Goal: Task Accomplishment & Management: Manage account settings

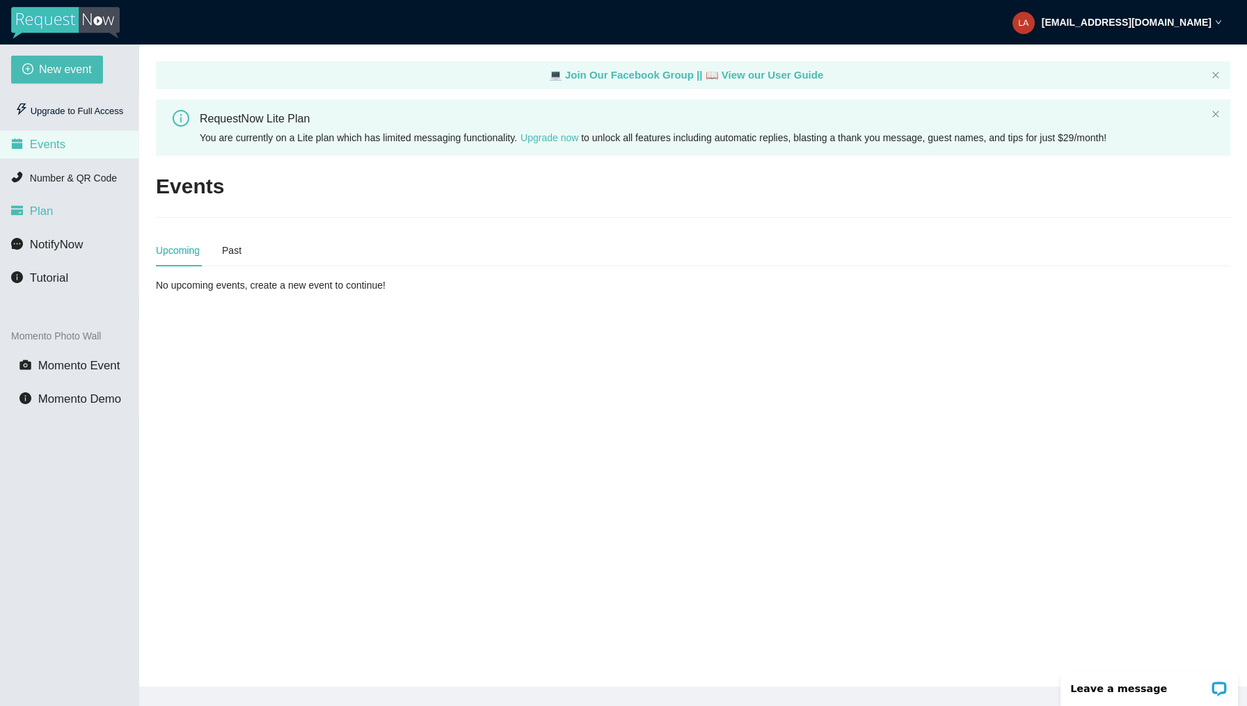
click at [60, 214] on li "Plan" at bounding box center [69, 212] width 138 height 28
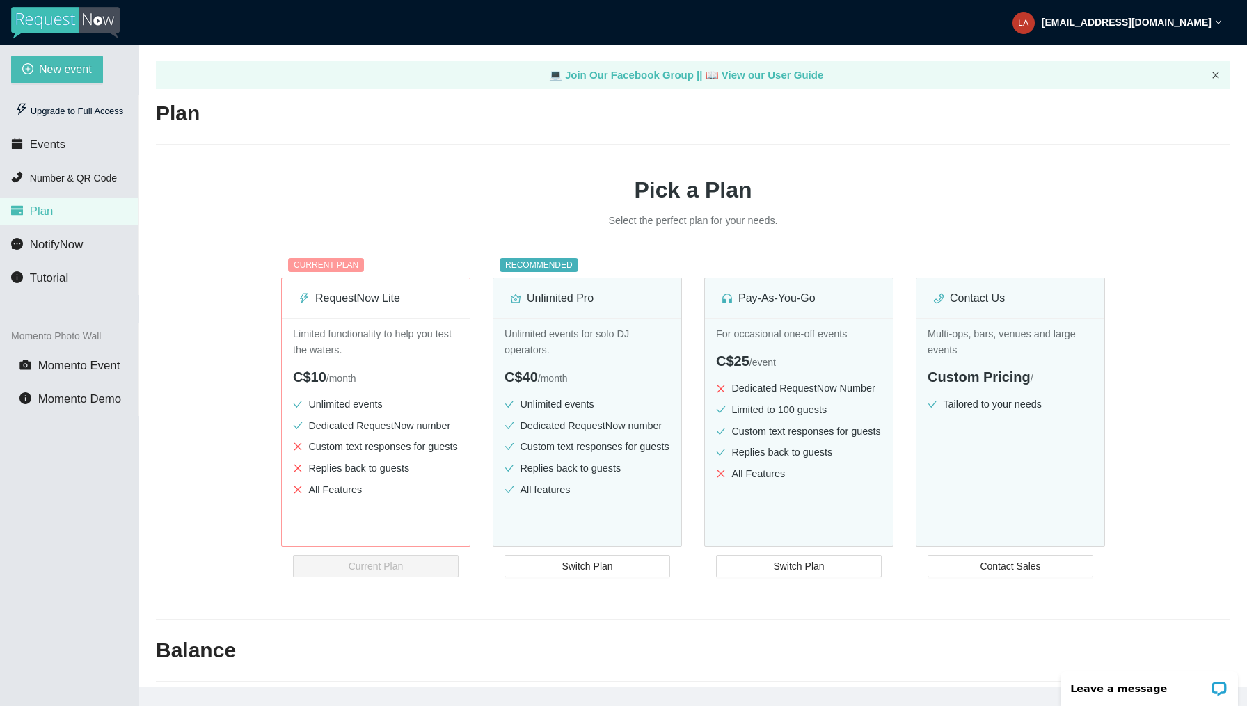
click at [1212, 74] on icon "close" at bounding box center [1215, 75] width 8 height 8
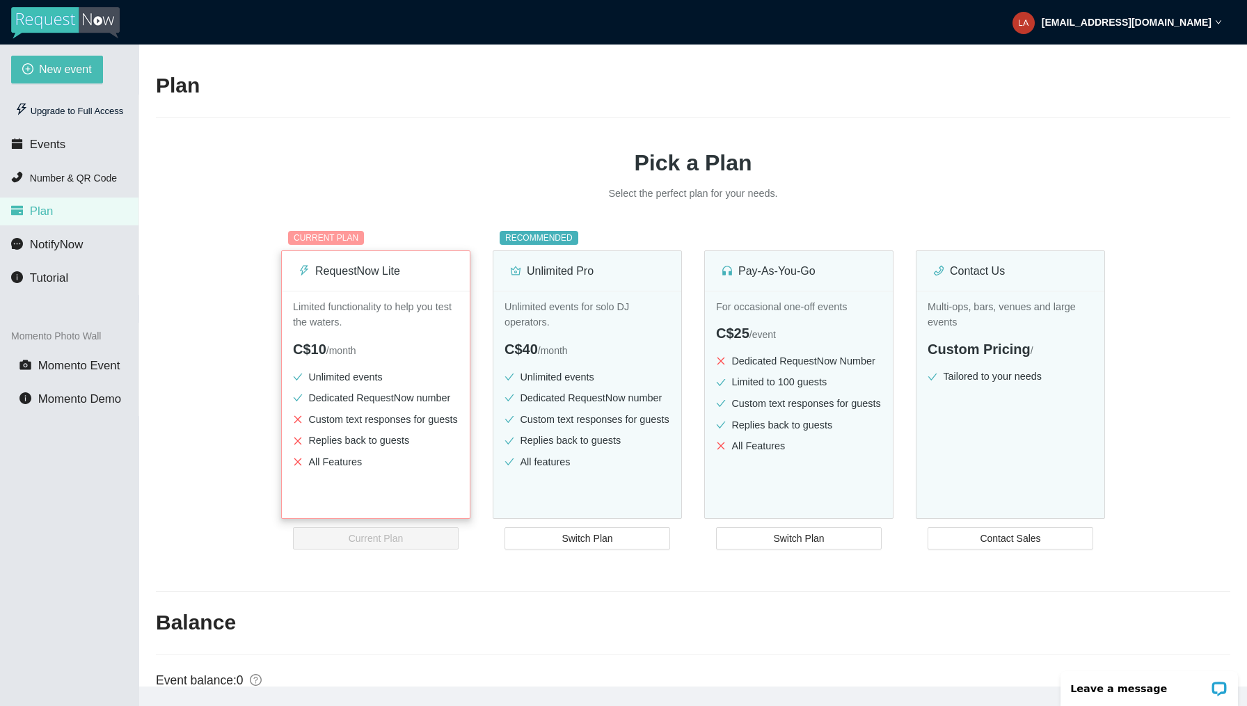
click at [386, 360] on div "Limited functionality to help you test the waters. C$10 / month Unlimited event…" at bounding box center [376, 425] width 188 height 268
click at [1183, 22] on strong "lavishbeatzmusic@gmail.com" at bounding box center [1126, 22] width 170 height 11
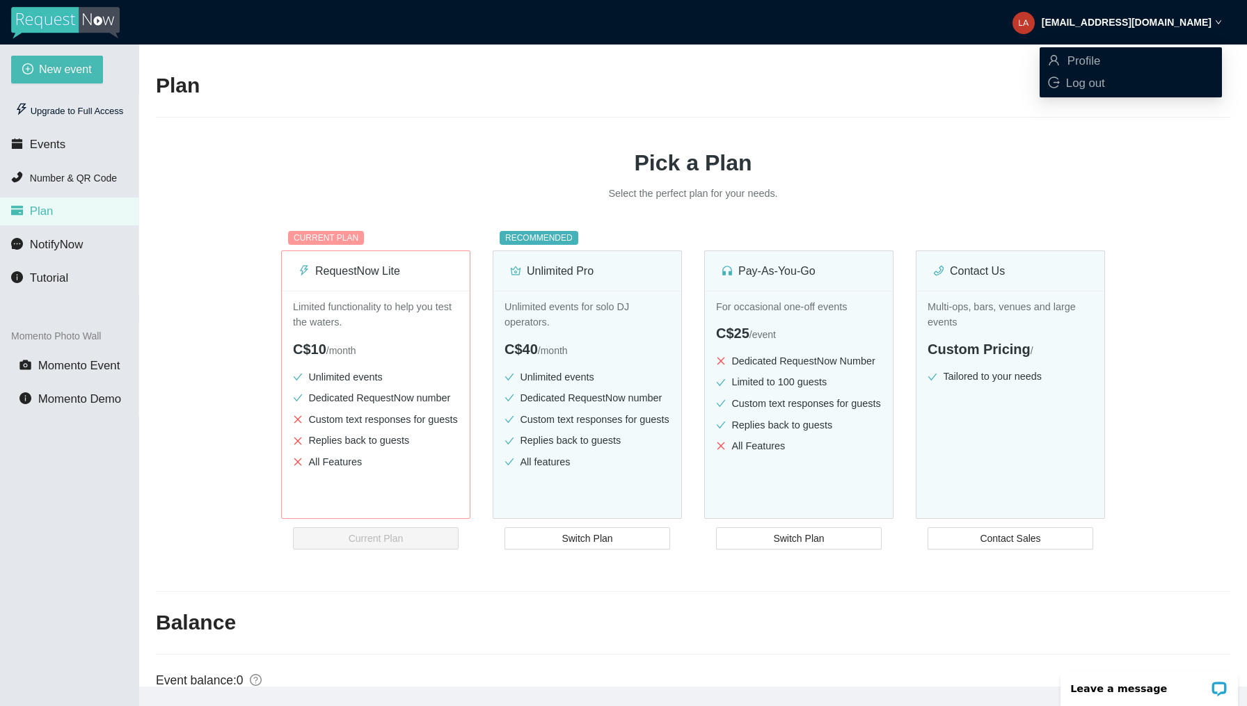
click at [1189, 20] on strong "lavishbeatzmusic@gmail.com" at bounding box center [1126, 22] width 170 height 11
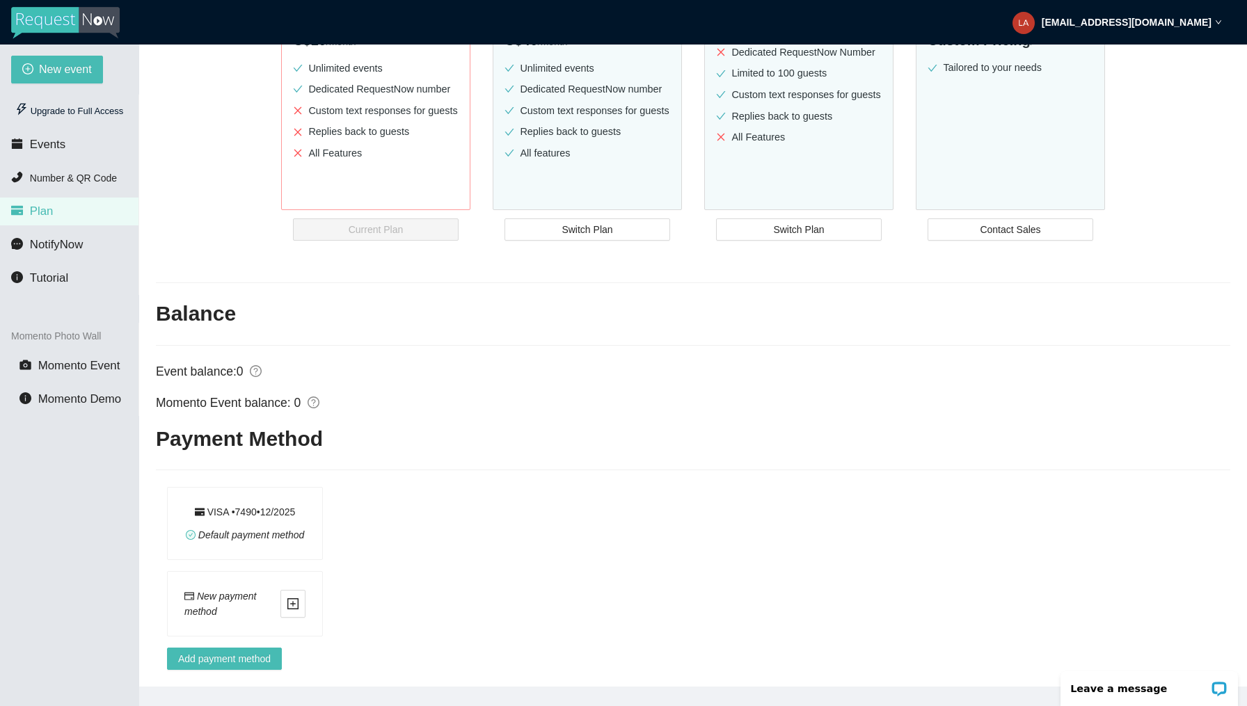
scroll to position [345, 0]
click at [268, 527] on div "Default payment method" at bounding box center [245, 534] width 119 height 15
click at [174, 517] on div "VISA • 7490 • 12 / 2025 Default payment method" at bounding box center [245, 524] width 154 height 72
click at [221, 504] on div "VISA • 7490 • 12 / 2025" at bounding box center [245, 511] width 101 height 15
click at [300, 599] on button "button" at bounding box center [292, 604] width 25 height 28
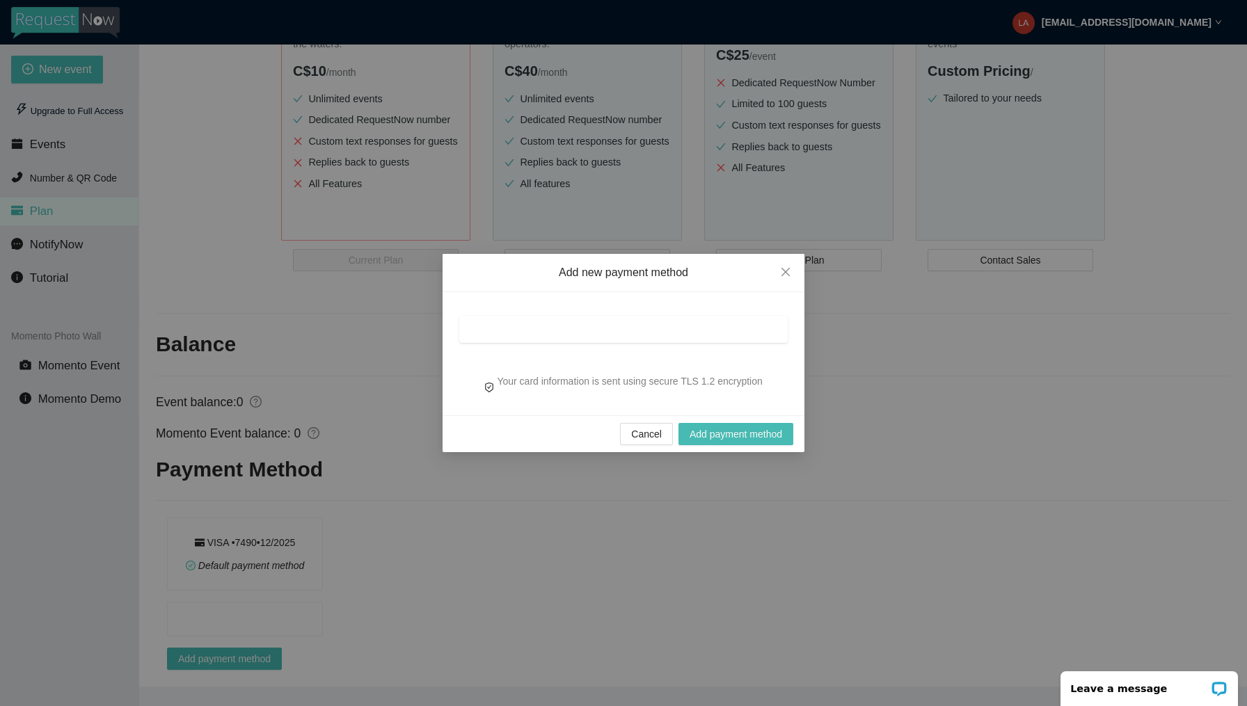
scroll to position [314, 0]
click at [639, 436] on span "Cancel" at bounding box center [646, 433] width 31 height 15
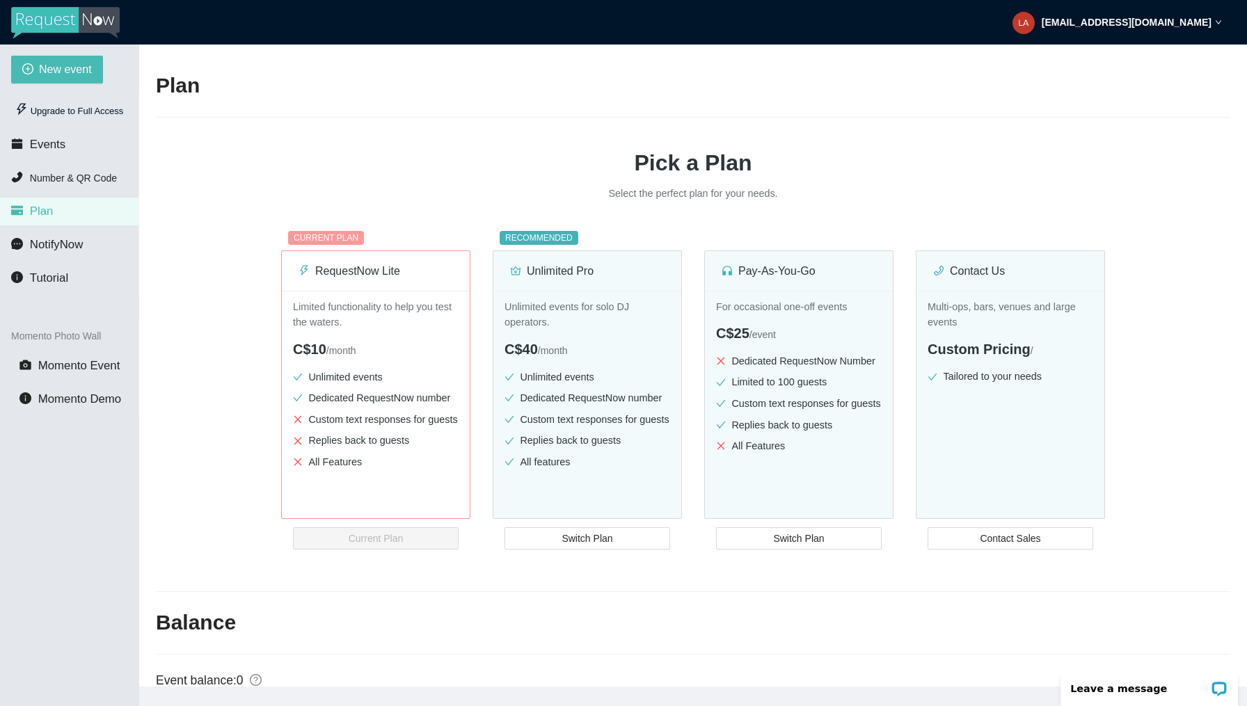
scroll to position [0, 0]
click at [63, 120] on div "Upgrade to Full Access" at bounding box center [69, 111] width 116 height 28
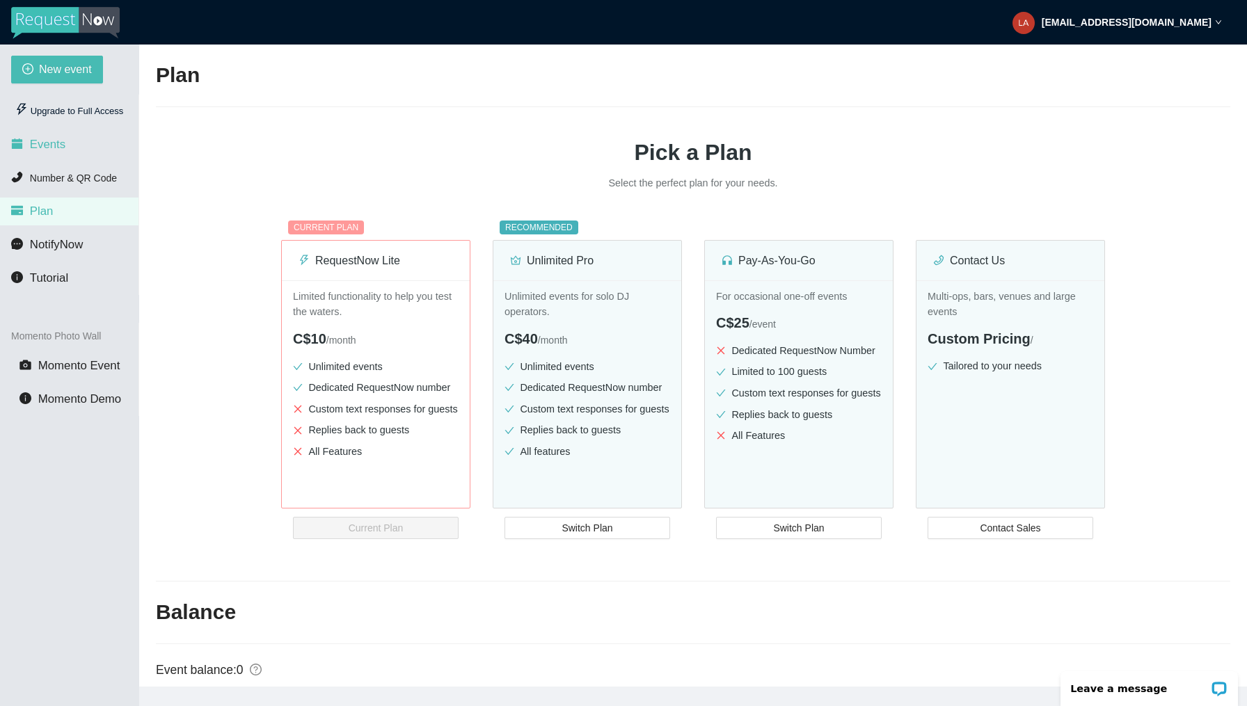
click at [66, 142] on li "Events" at bounding box center [69, 145] width 138 height 28
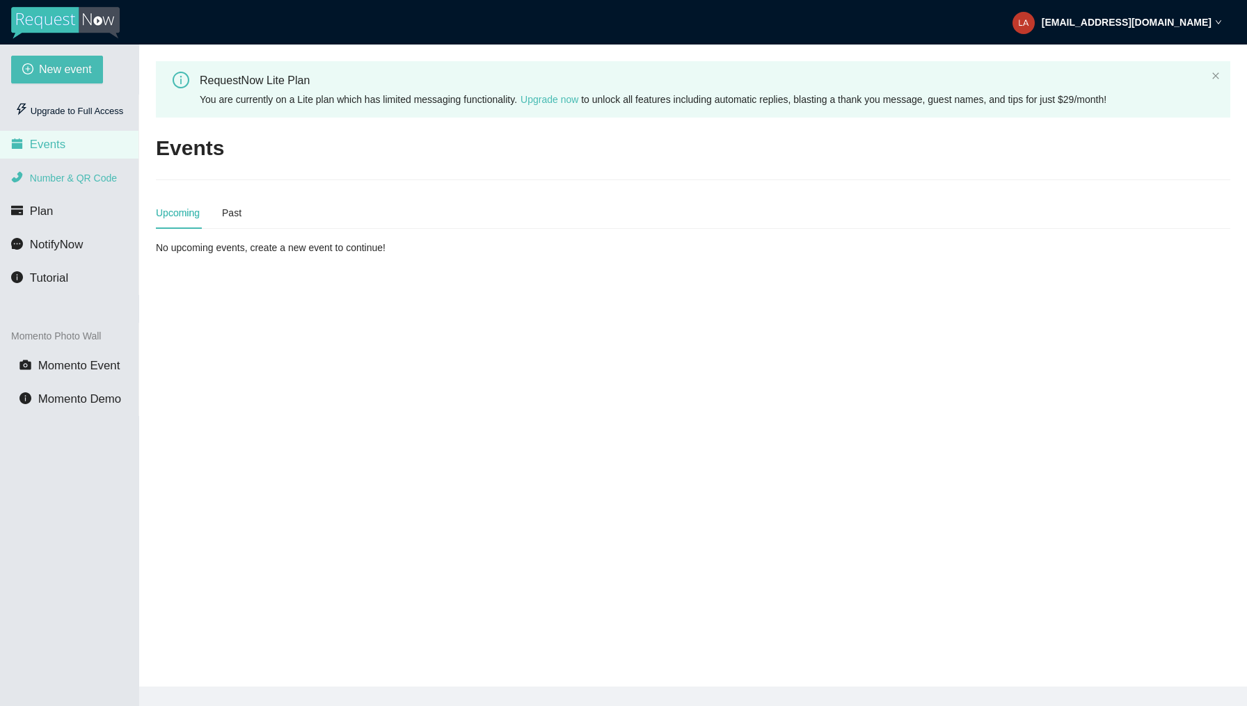
click at [63, 171] on li "Number & QR Code" at bounding box center [69, 178] width 138 height 28
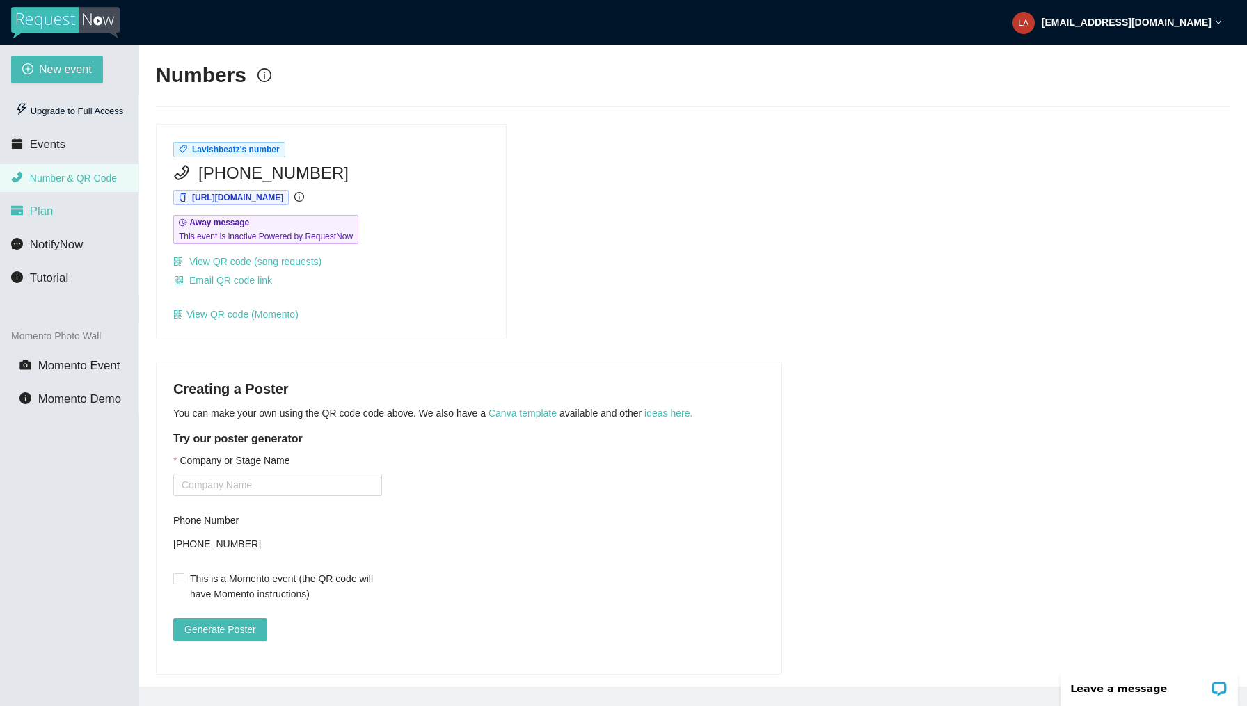
click at [68, 208] on li "Plan" at bounding box center [69, 212] width 138 height 28
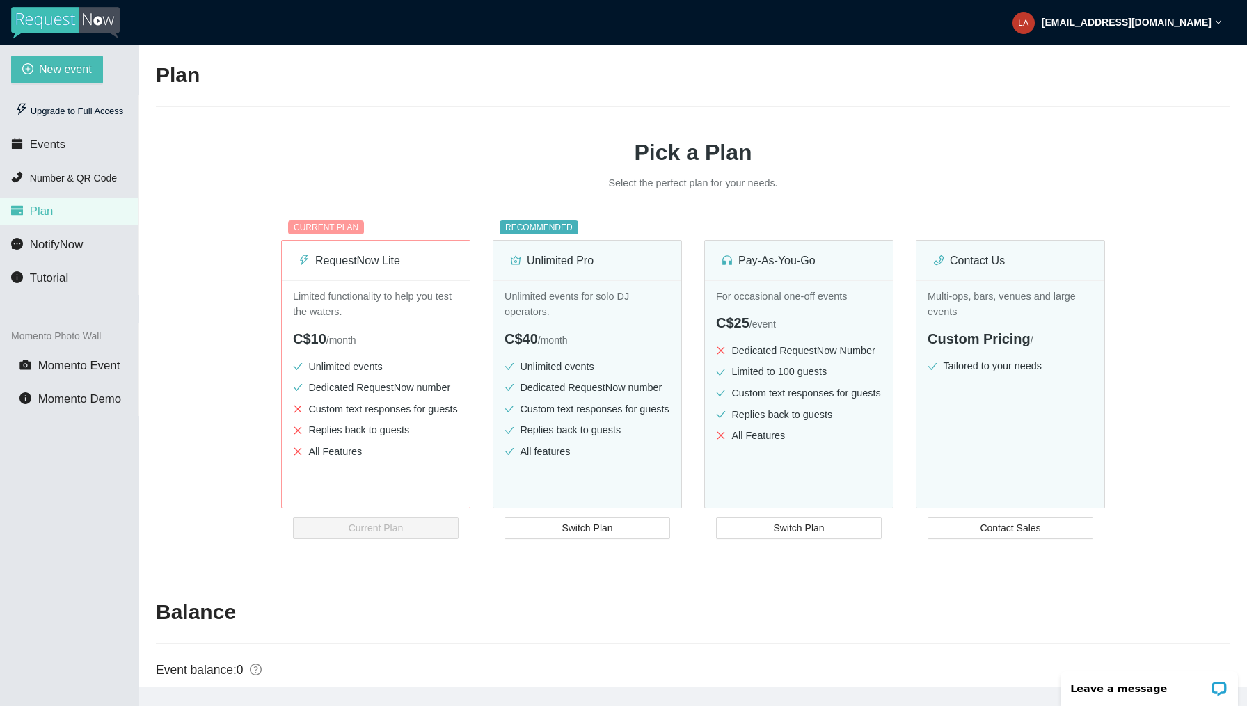
click at [1213, 38] on div "lavishbeatzmusic@gmail.com" at bounding box center [1116, 22] width 209 height 45
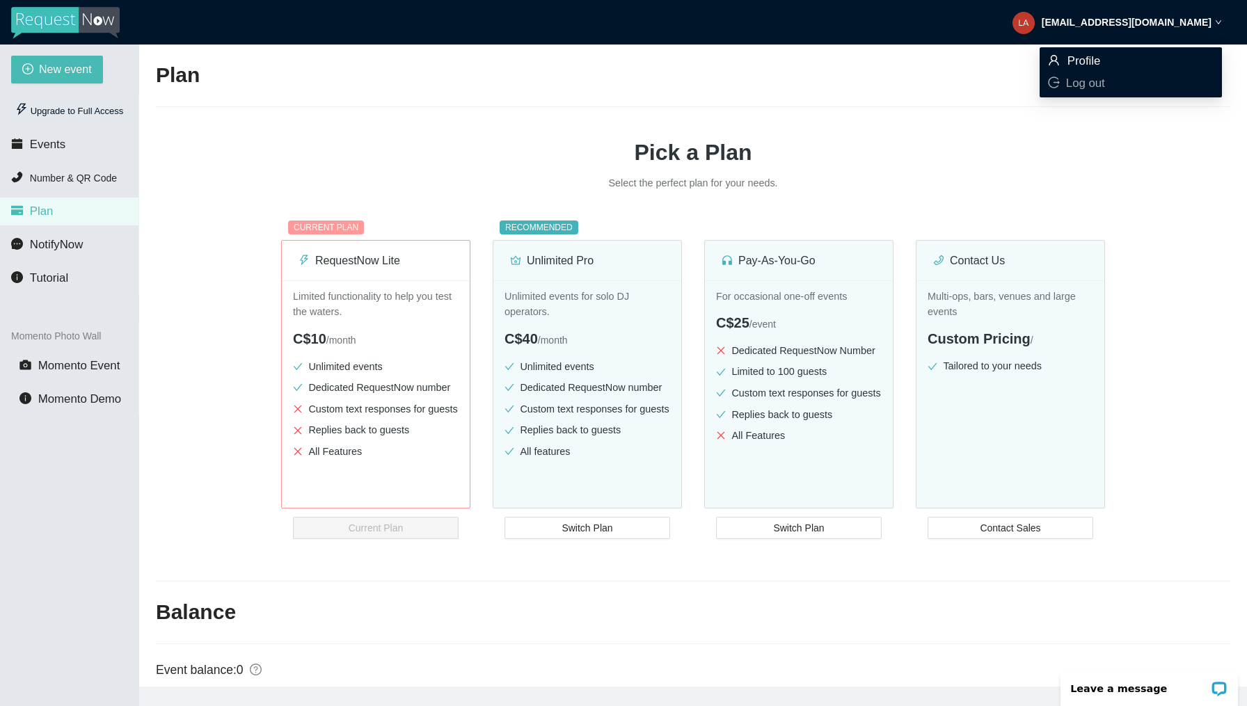
click at [1109, 65] on span "Profile" at bounding box center [1131, 61] width 166 height 15
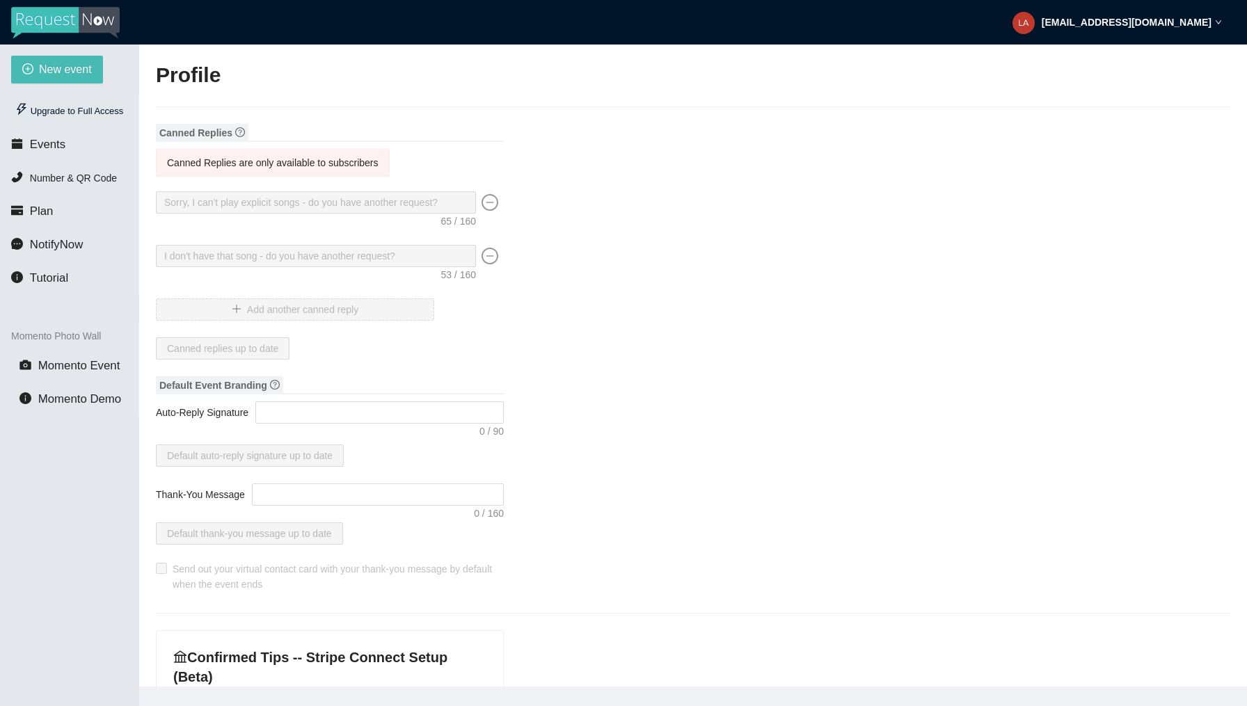
type input "Lavishbeatz"
type input "DJ"
type input "lavishbeatzmusic@gmail.com"
type input "(204) 894-1240"
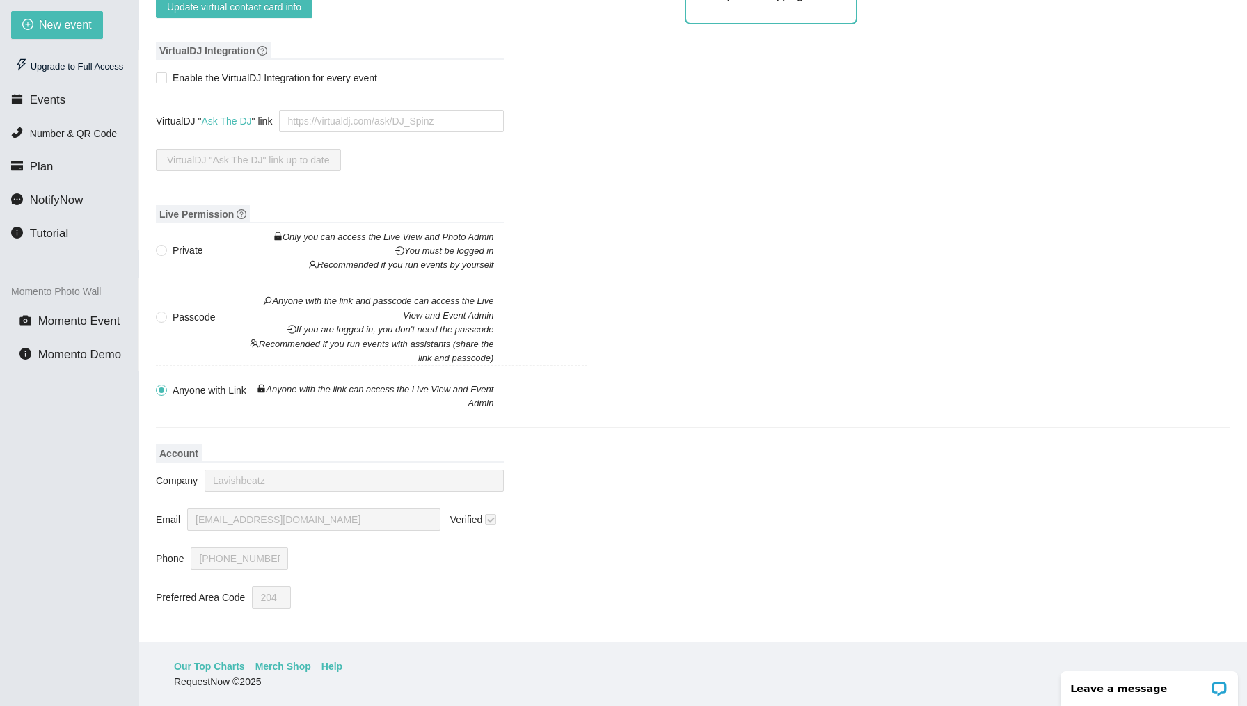
scroll to position [31, 0]
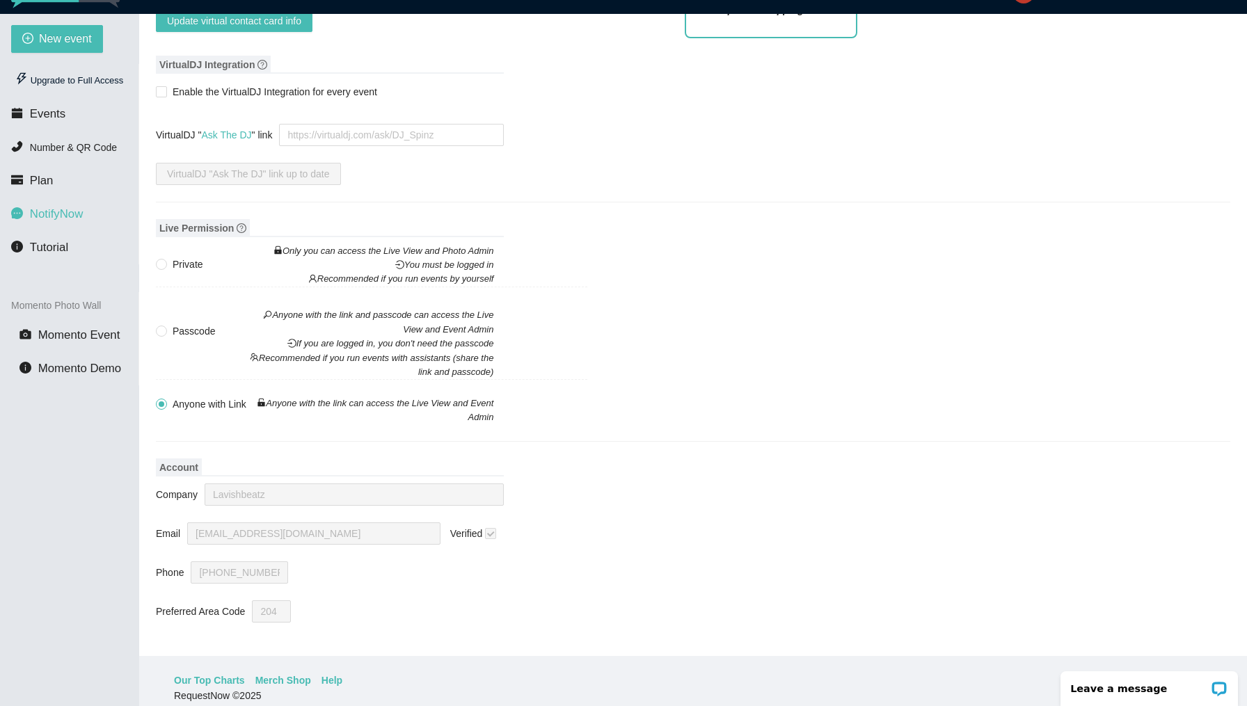
click at [73, 216] on span "NotifyNow" at bounding box center [56, 213] width 53 height 13
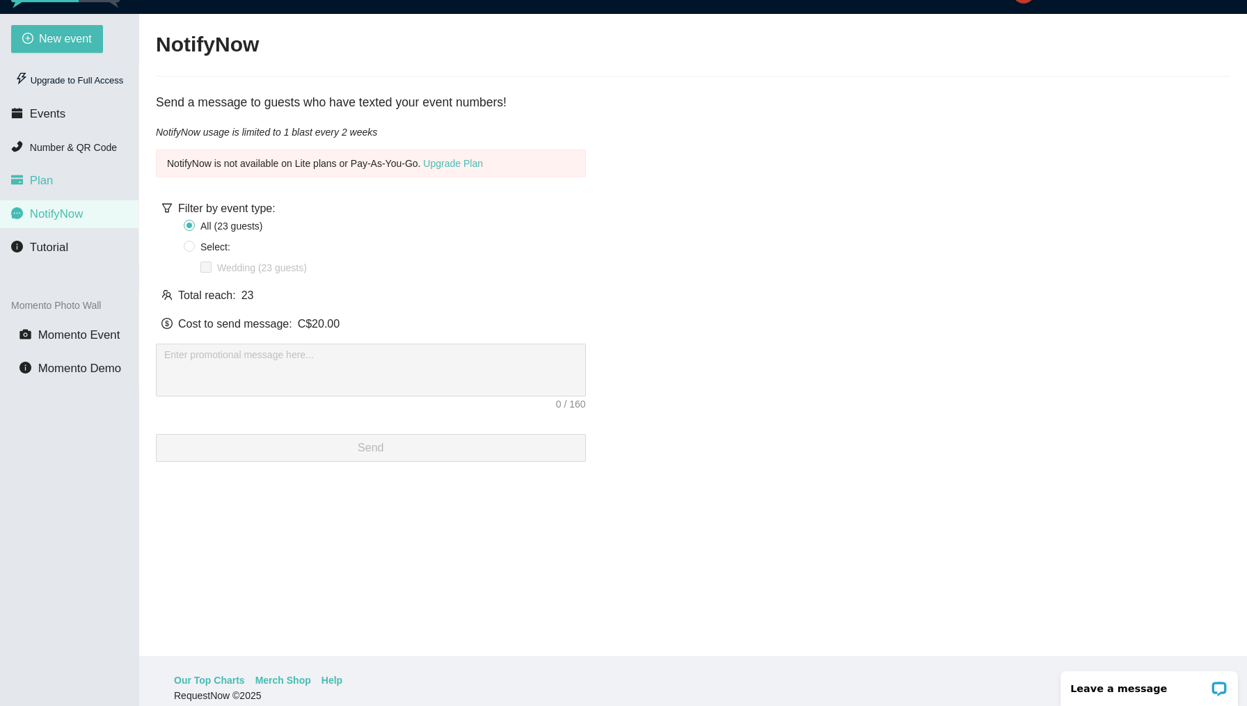
click at [59, 180] on li "Plan" at bounding box center [69, 181] width 138 height 28
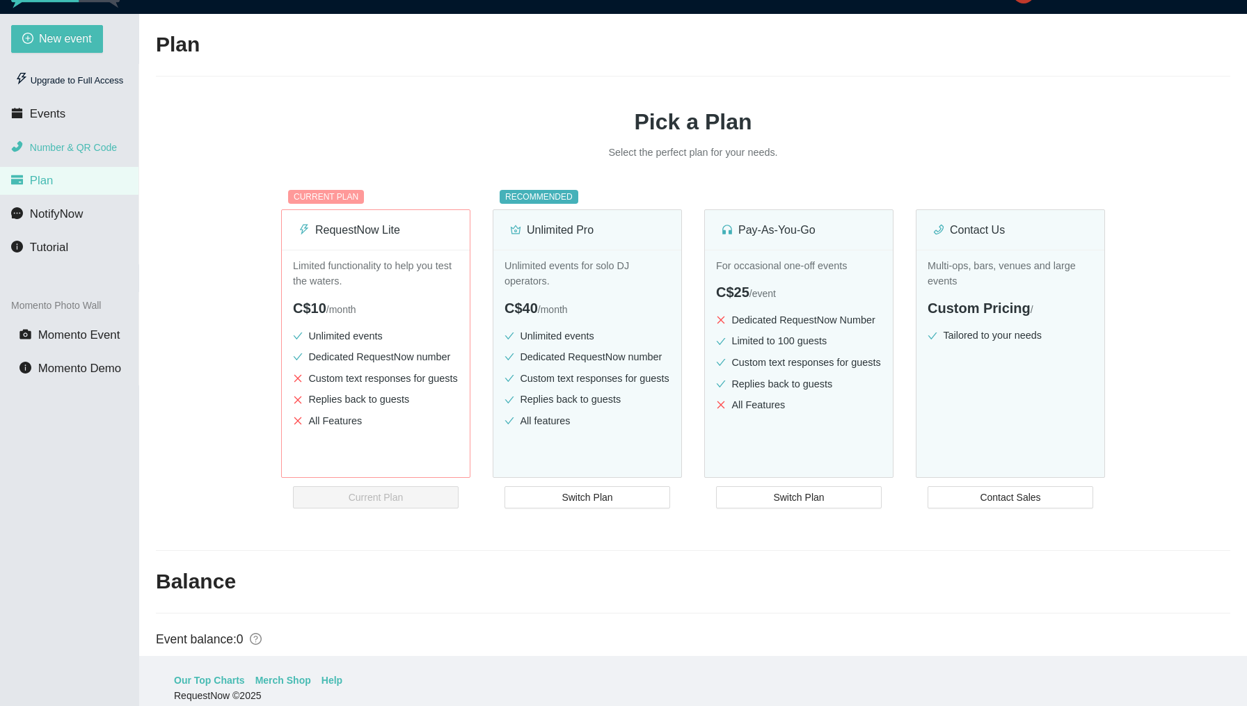
click at [71, 148] on span "Number & QR Code" at bounding box center [73, 147] width 87 height 11
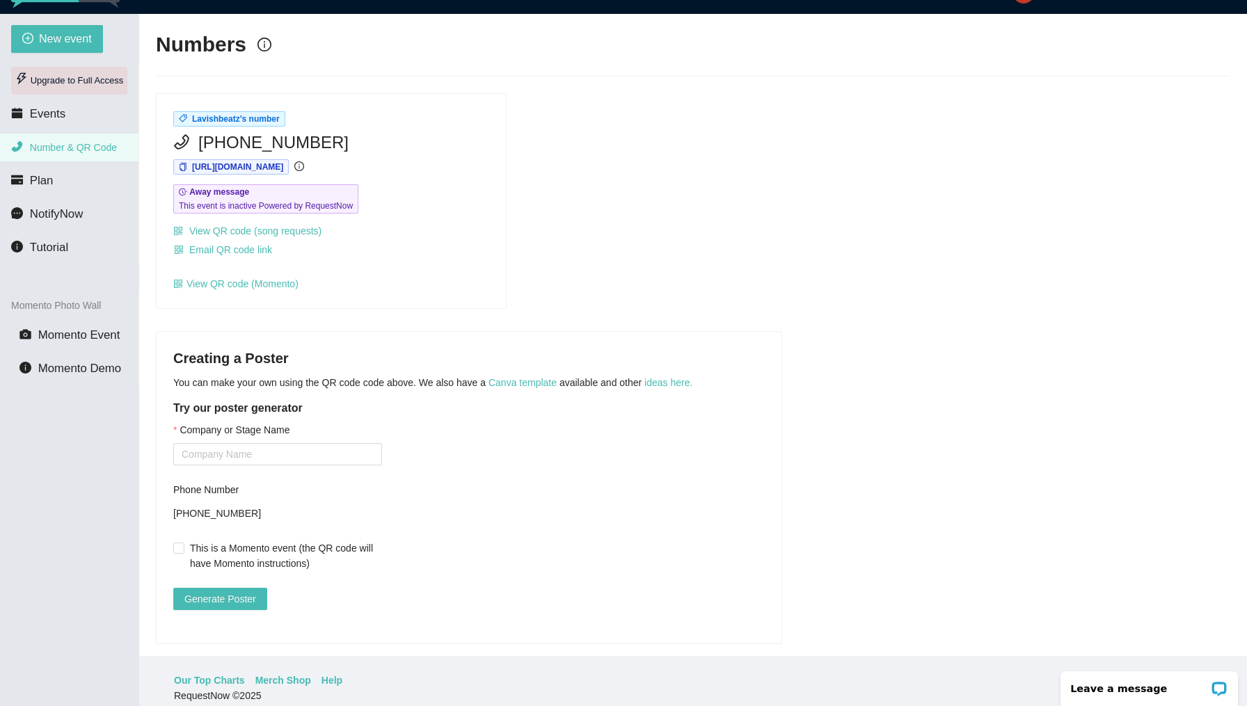
click at [59, 82] on div "Upgrade to Full Access" at bounding box center [69, 81] width 116 height 28
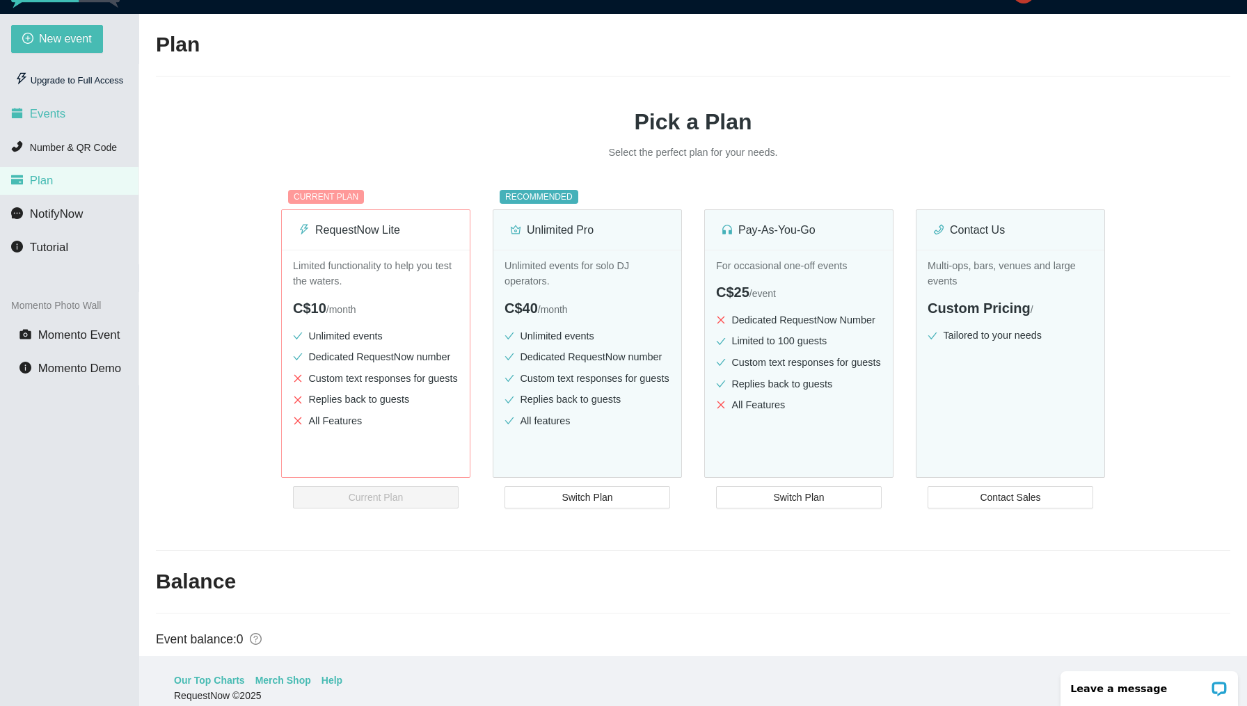
click at [59, 103] on li "Events" at bounding box center [69, 114] width 138 height 28
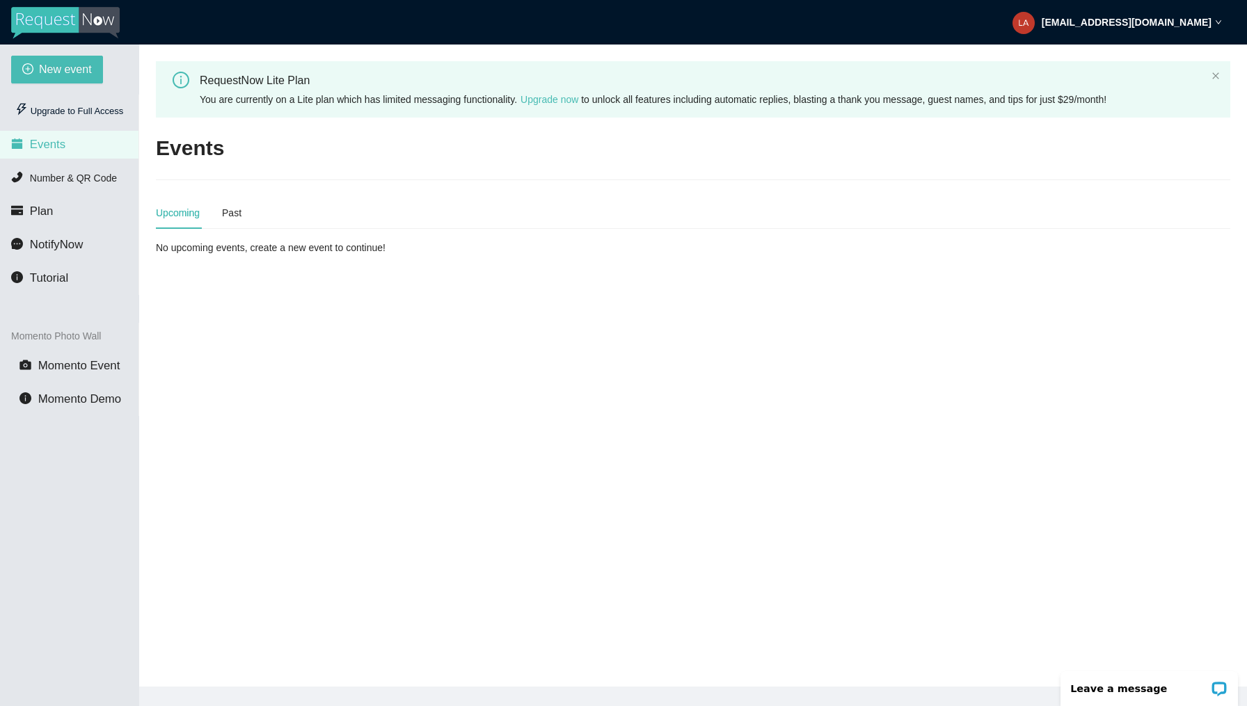
click at [62, 24] on img at bounding box center [65, 23] width 109 height 32
click at [70, 20] on img at bounding box center [65, 23] width 109 height 32
click at [1155, 687] on p "Leave a message" at bounding box center [1140, 688] width 138 height 11
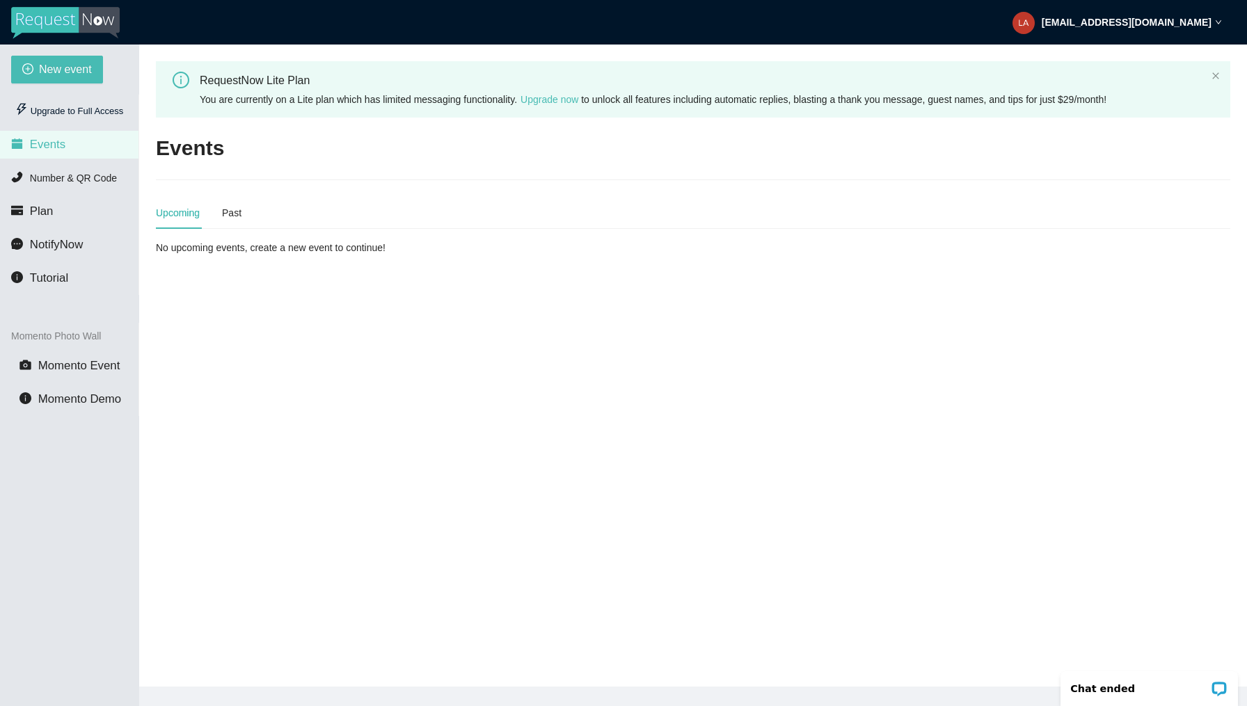
click at [221, 214] on div "Upcoming Past" at bounding box center [199, 213] width 86 height 32
click at [232, 214] on div "Past" at bounding box center [231, 212] width 19 height 15
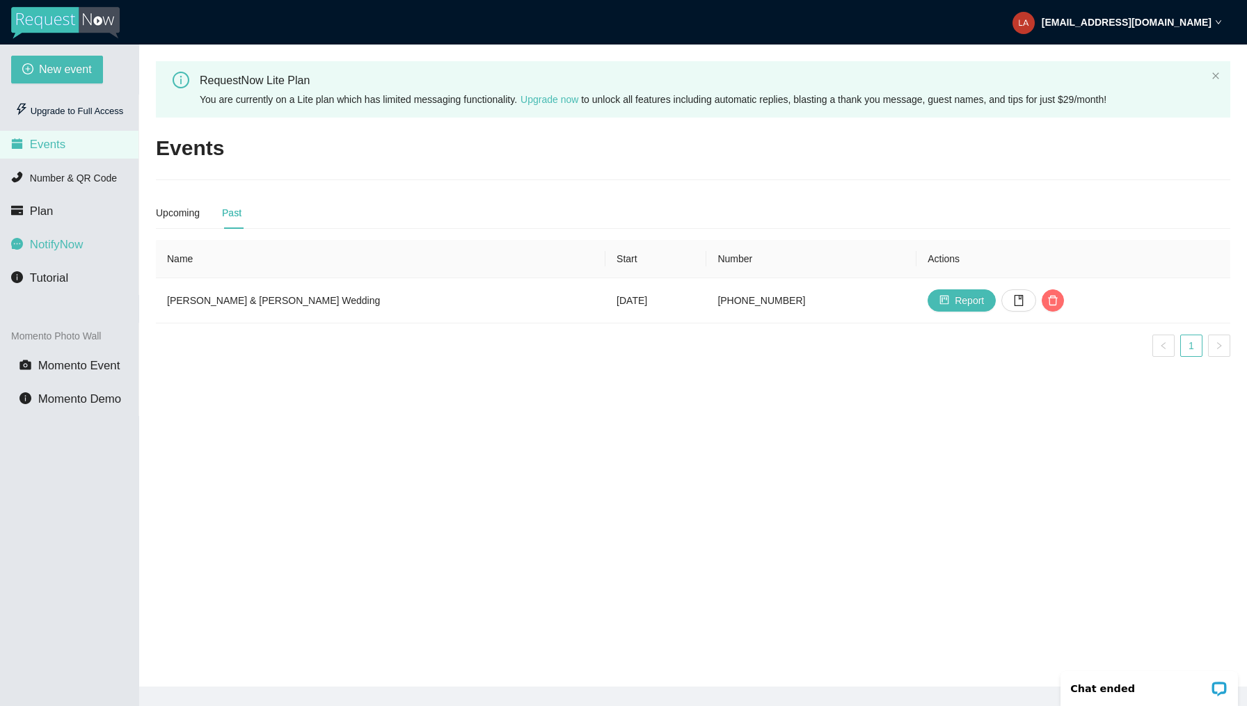
click at [58, 243] on span "NotifyNow" at bounding box center [56, 244] width 53 height 13
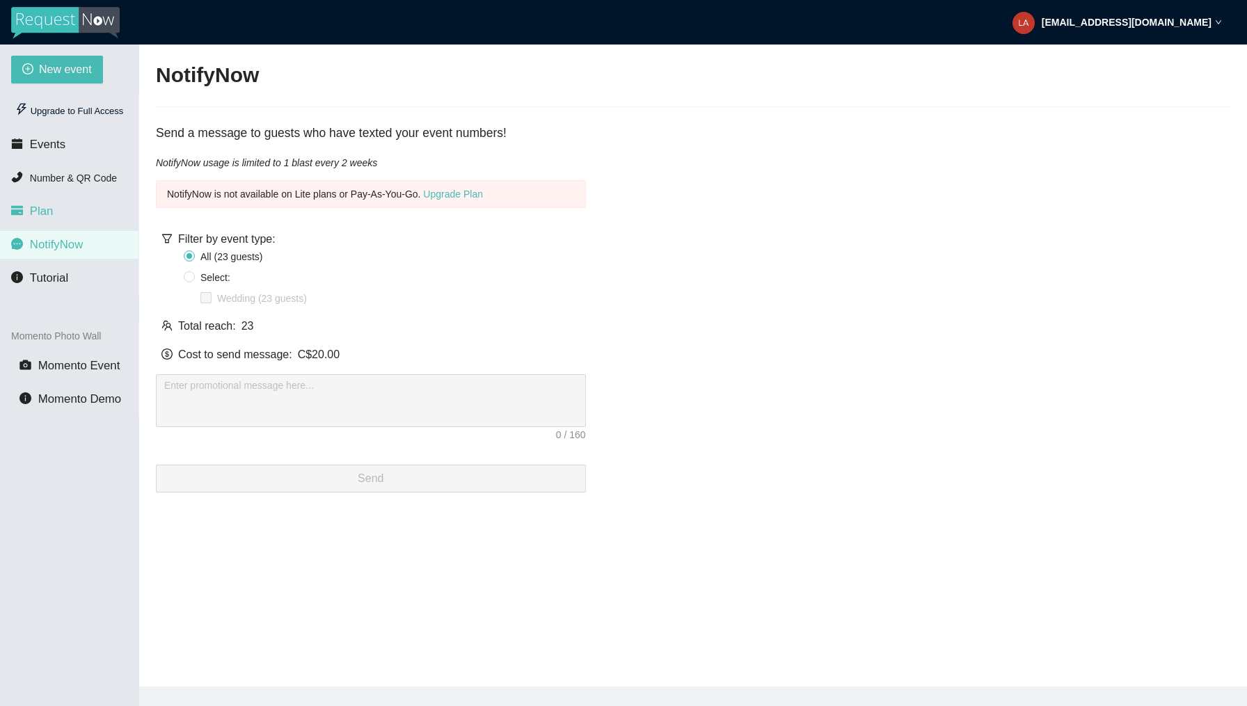
click at [54, 209] on li "Plan" at bounding box center [69, 212] width 138 height 28
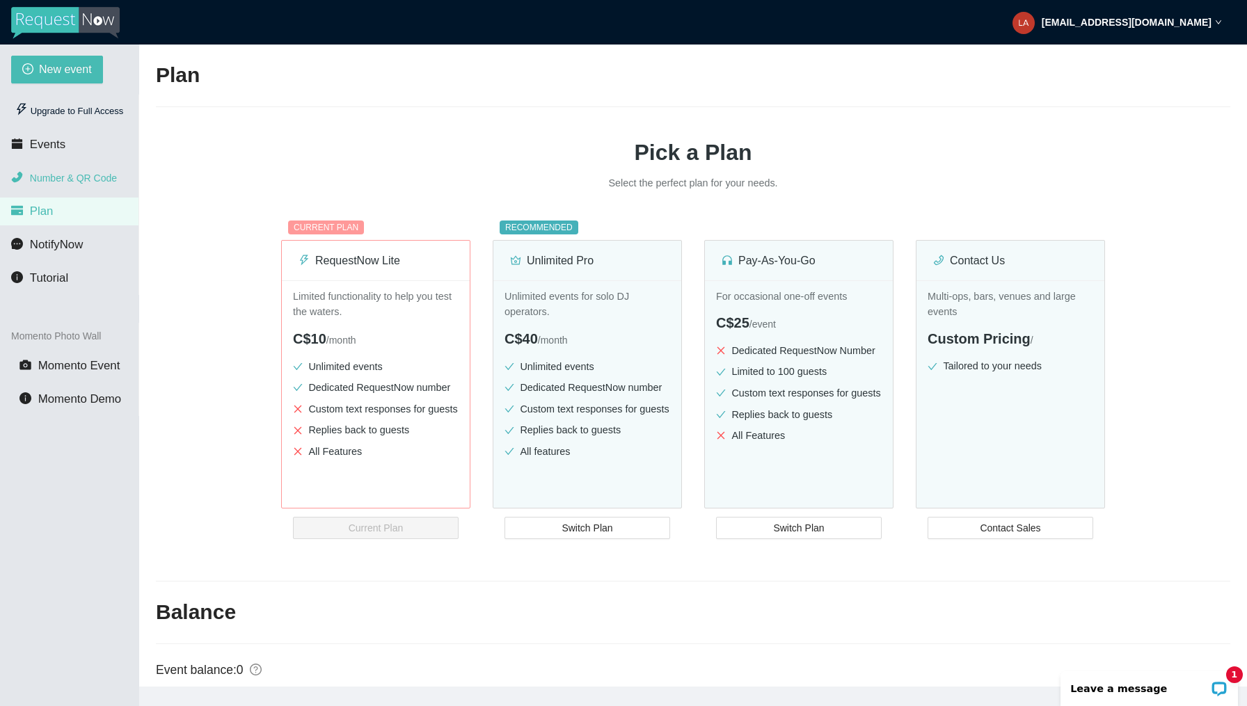
click at [66, 186] on li "Number & QR Code" at bounding box center [69, 178] width 138 height 28
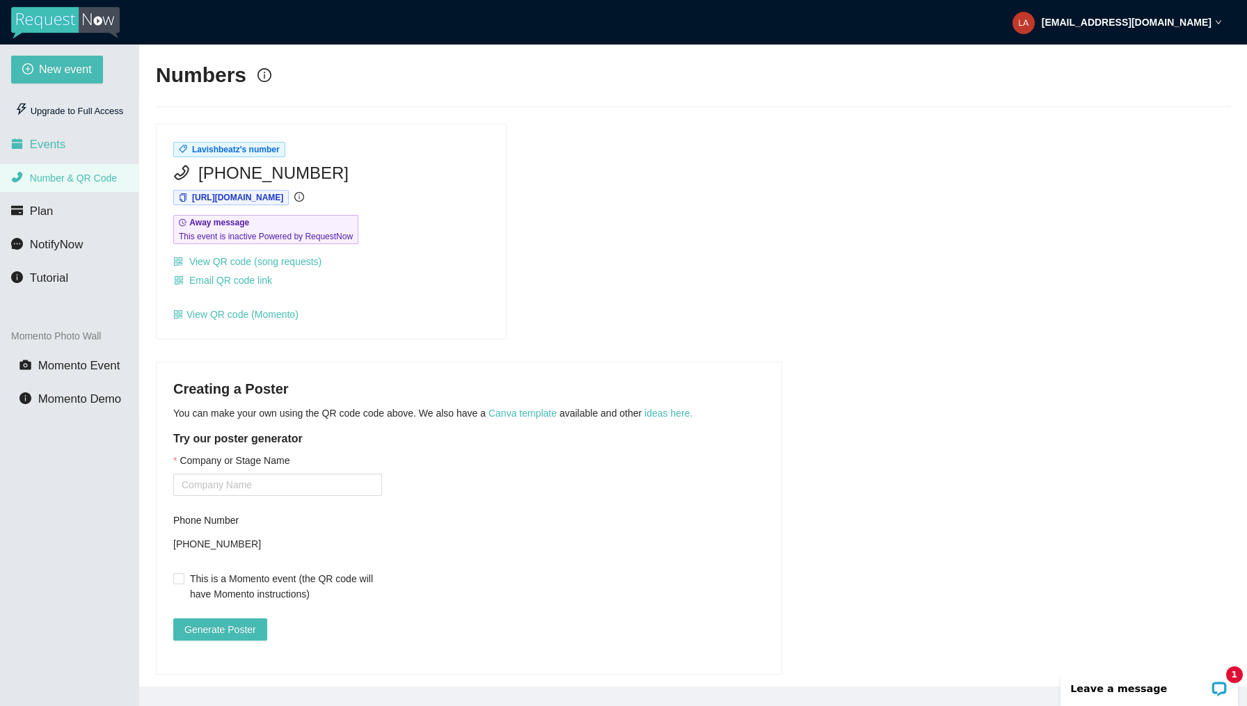
click at [70, 146] on li "Events" at bounding box center [69, 145] width 138 height 28
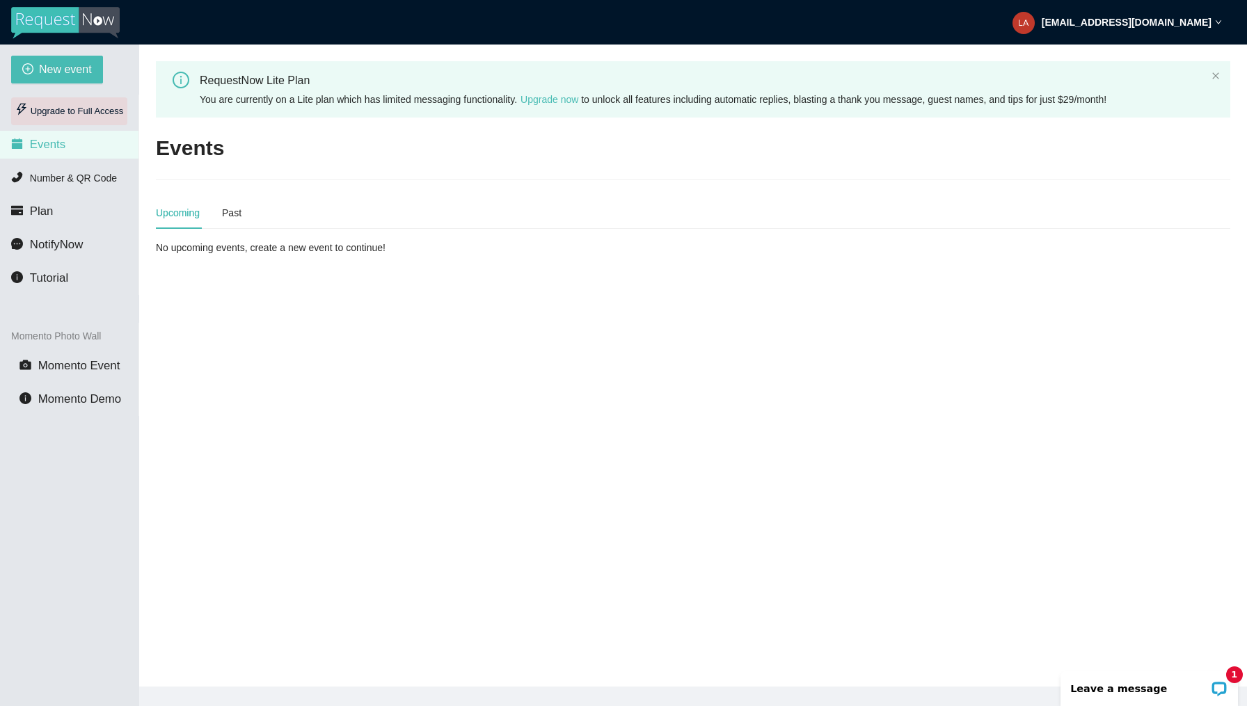
click at [78, 110] on div "Upgrade to Full Access" at bounding box center [69, 111] width 116 height 28
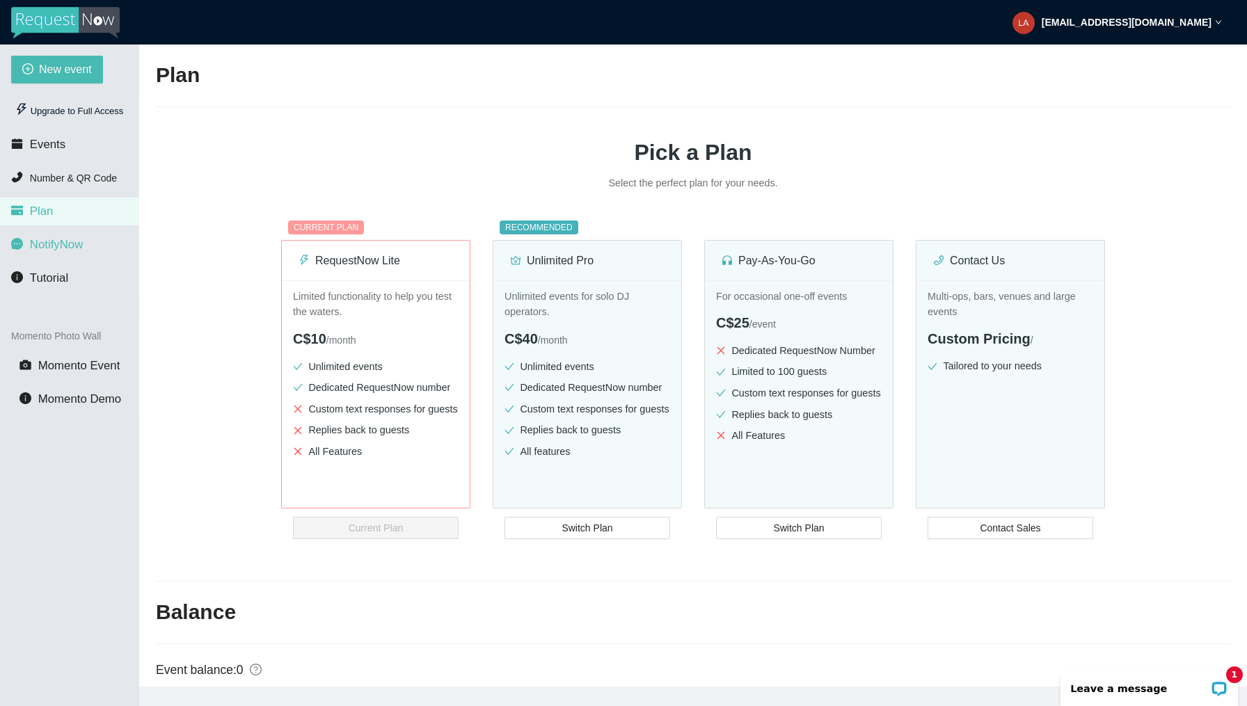
click at [67, 243] on span "NotifyNow" at bounding box center [56, 244] width 53 height 13
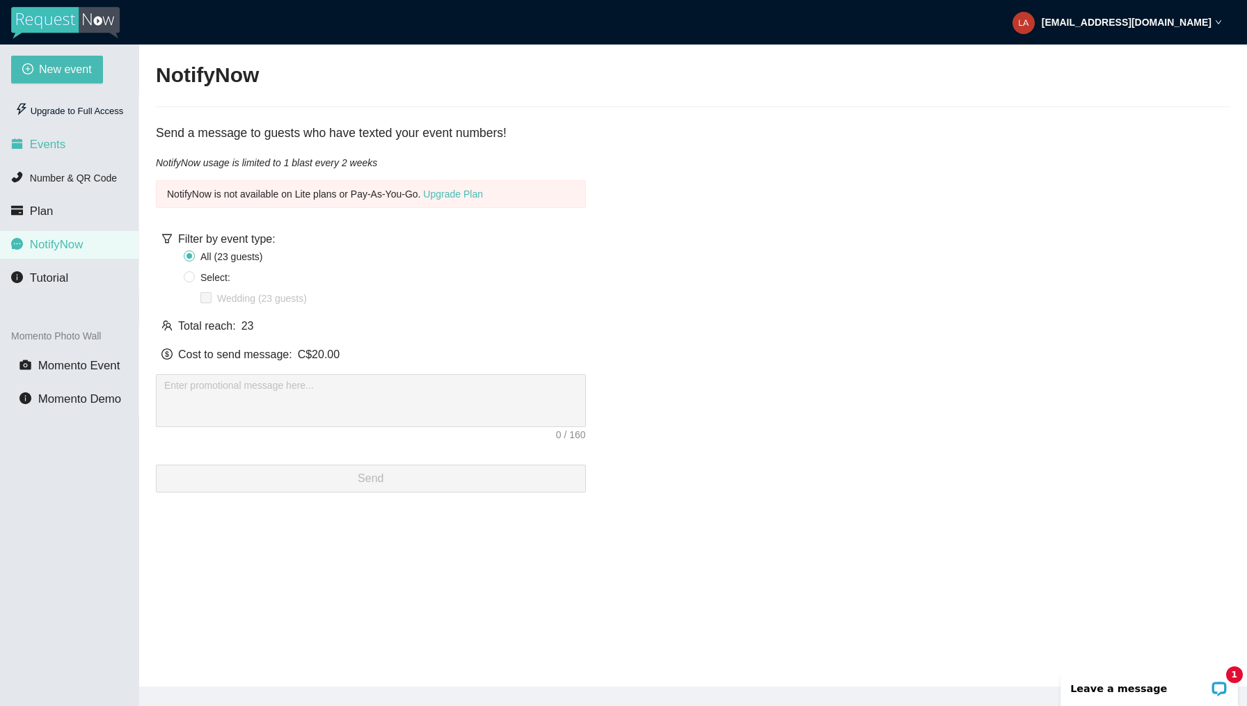
click at [68, 148] on li "Events" at bounding box center [69, 145] width 138 height 28
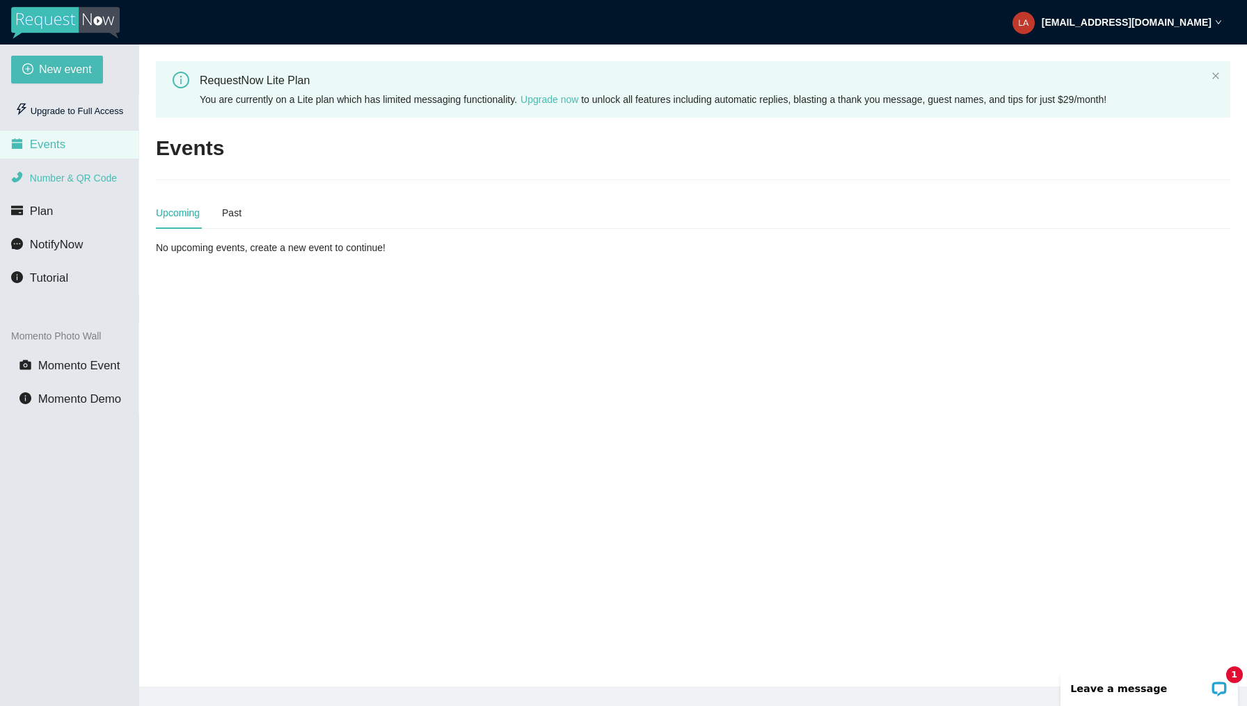
click at [67, 178] on span "Number & QR Code" at bounding box center [73, 178] width 87 height 11
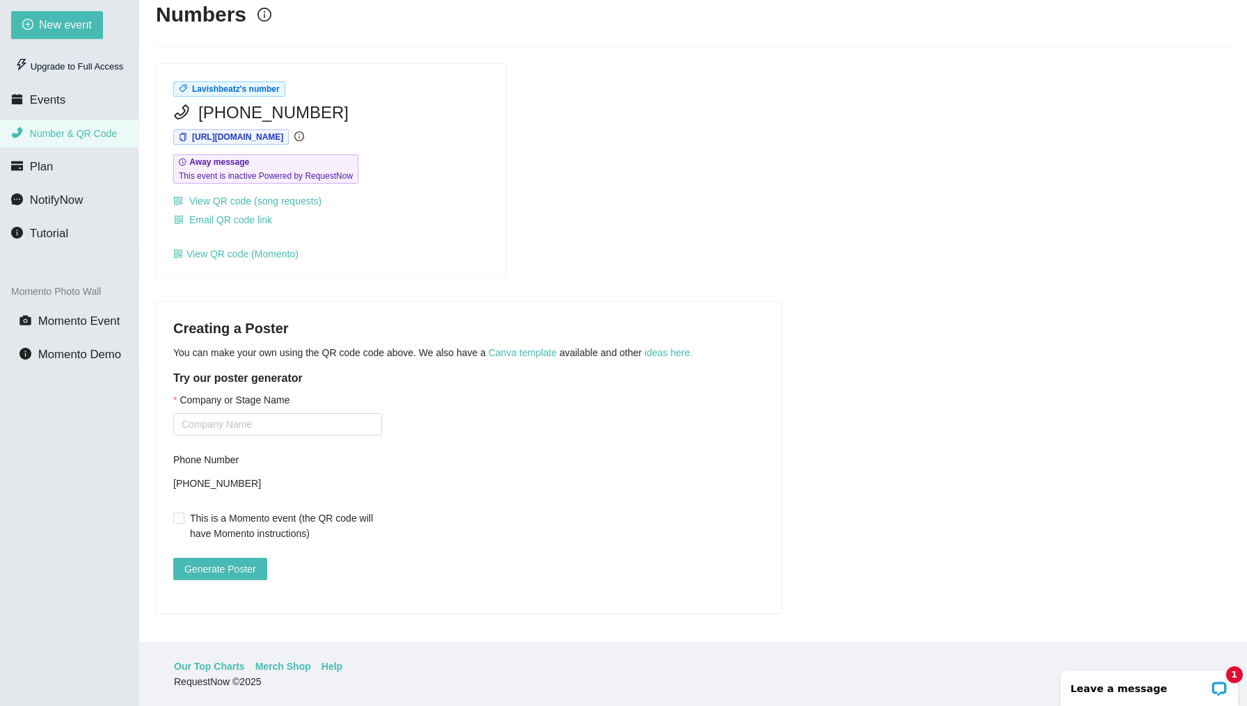
scroll to position [45, 0]
click at [36, 164] on span "Plan" at bounding box center [42, 166] width 24 height 13
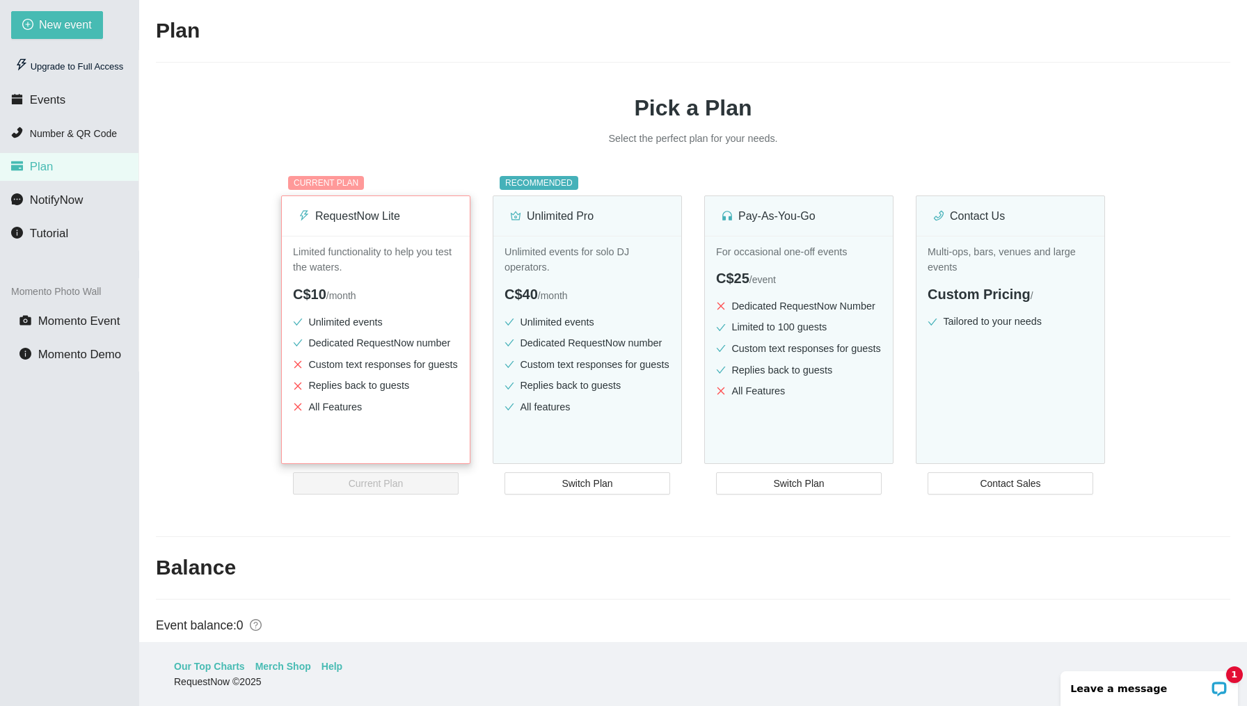
click at [347, 264] on p "Limited functionality to help you test the waters." at bounding box center [376, 259] width 166 height 31
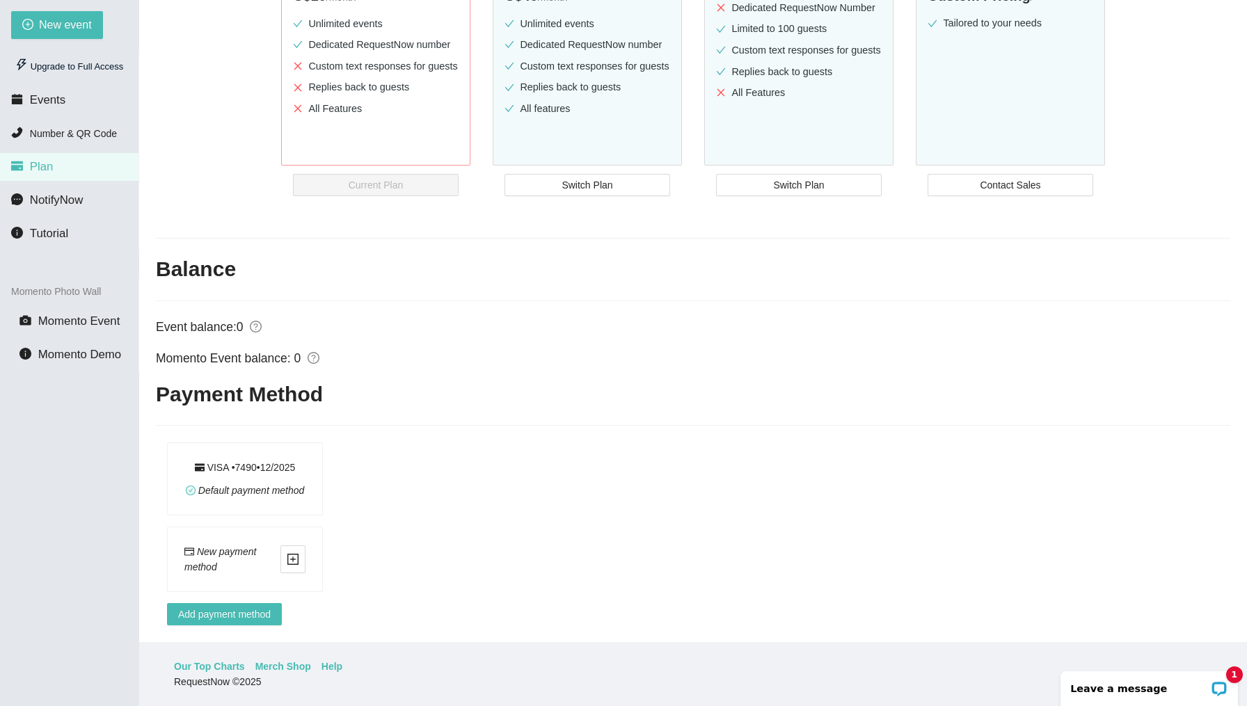
scroll to position [335, 0]
click at [395, 527] on div "New payment method" at bounding box center [698, 559] width 1063 height 65
drag, startPoint x: 183, startPoint y: 438, endPoint x: 326, endPoint y: 440, distance: 143.3
click at [326, 442] on div "VISA • 7490 • 12 / 2025 Default payment method" at bounding box center [430, 478] width 526 height 73
click at [371, 442] on div "VISA • 7490 • 12 / 2025 Default payment method" at bounding box center [430, 478] width 526 height 73
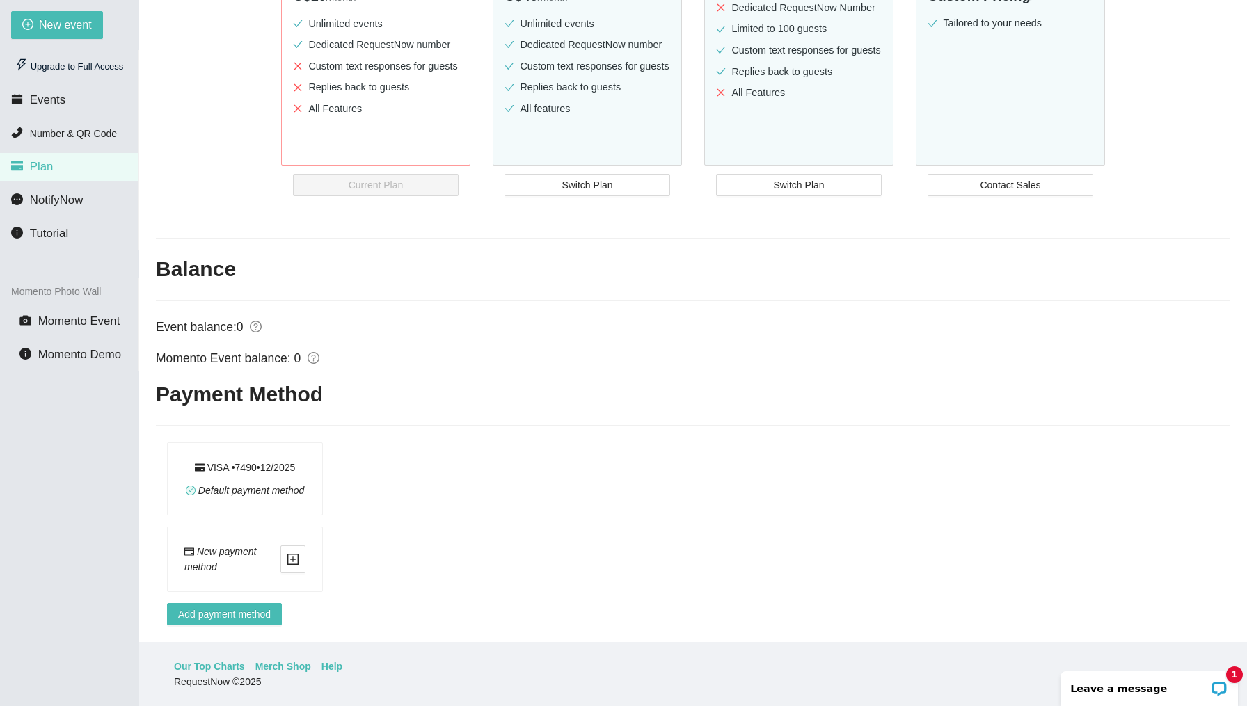
click at [312, 352] on icon "question-circle" at bounding box center [313, 358] width 13 height 13
drag, startPoint x: 1093, startPoint y: 673, endPoint x: 1120, endPoint y: 685, distance: 29.9
click at [1120, 685] on p "Leave a message" at bounding box center [1140, 688] width 138 height 11
